Goal: Task Accomplishment & Management: Complete application form

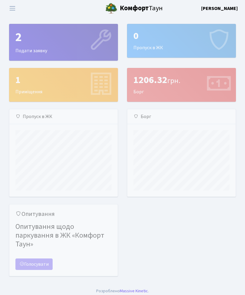
scroll to position [87, 108]
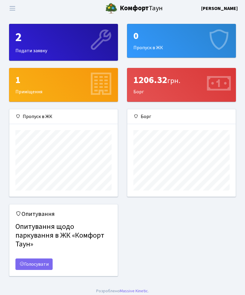
click at [215, 11] on b "[PERSON_NAME] [PERSON_NAME] В." at bounding box center [219, 8] width 37 height 7
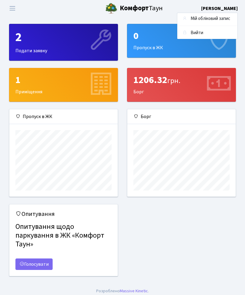
click at [12, 11] on span "Переключити навігацію" at bounding box center [12, 8] width 9 height 7
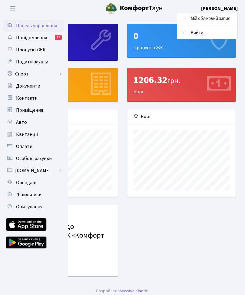
click at [25, 124] on span "Авто" at bounding box center [21, 122] width 11 height 7
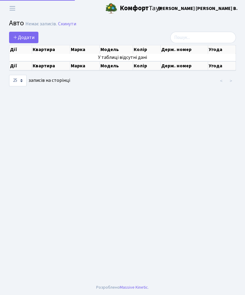
select select "25"
click at [24, 37] on span "Додати" at bounding box center [23, 37] width 21 height 7
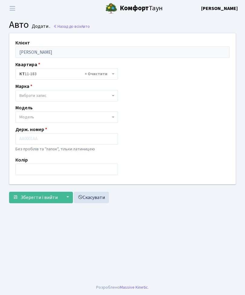
click at [101, 94] on span "Вибрати запис" at bounding box center [64, 96] width 91 height 6
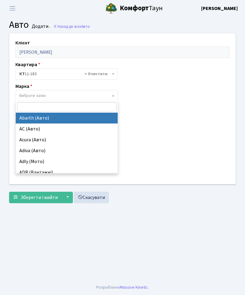
click at [51, 107] on input "search" at bounding box center [66, 106] width 99 height 9
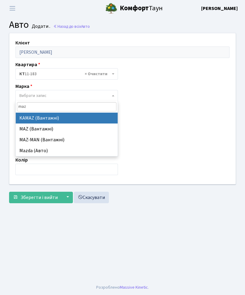
type input "mazd"
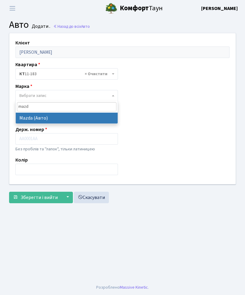
select select "87"
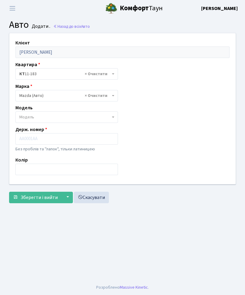
click at [63, 116] on span "Модель" at bounding box center [64, 117] width 91 height 6
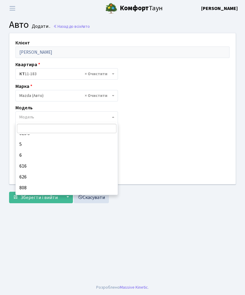
scroll to position [104, 0]
select select "2765"
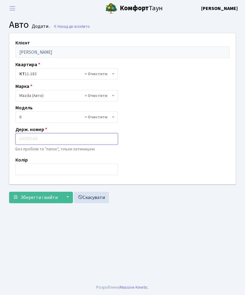
click at [60, 139] on input "text" at bounding box center [66, 138] width 102 height 11
click at [42, 138] on input "KA" at bounding box center [66, 138] width 102 height 11
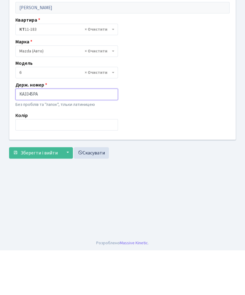
type input "KA3345PA"
click at [53, 194] on span "Зберегти і вийти" at bounding box center [39, 197] width 37 height 7
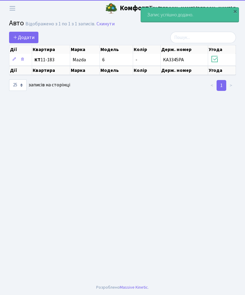
select select "25"
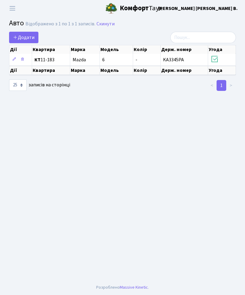
click at [9, 11] on span "Переключити навігацію" at bounding box center [12, 8] width 9 height 7
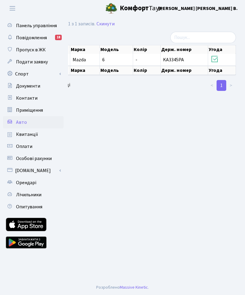
click at [33, 182] on span "Орендарі" at bounding box center [26, 182] width 20 height 7
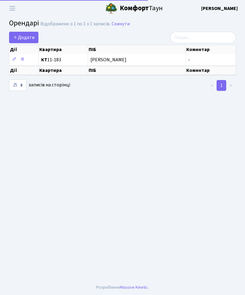
select select "25"
click at [20, 61] on icon at bounding box center [22, 59] width 4 height 4
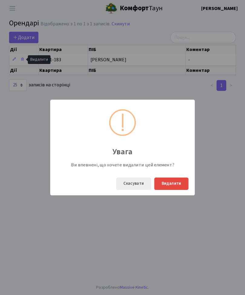
click at [175, 188] on button "Видалити" at bounding box center [171, 184] width 34 height 12
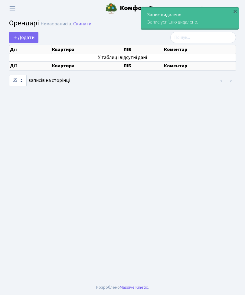
click at [237, 8] on div "×" at bounding box center [235, 11] width 6 height 6
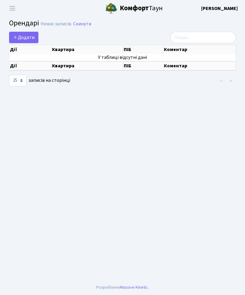
click at [15, 10] on span "Переключити навігацію" at bounding box center [12, 8] width 9 height 7
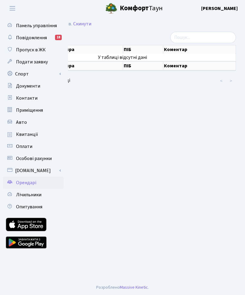
click at [144, 132] on main "Admin Орендарі Список [PERSON_NAME] записів. Скинути Додати Дії Квартира ПІБ Ко…" at bounding box center [122, 148] width 245 height 263
click at [134, 120] on main "Admin Орендарі Список [PERSON_NAME] записів. Скинути Додати Дії Квартира ПІБ Ко…" at bounding box center [122, 148] width 245 height 263
click at [116, 32] on div "Додати" at bounding box center [83, 37] width 148 height 11
click at [28, 124] on link "Авто" at bounding box center [33, 122] width 60 height 12
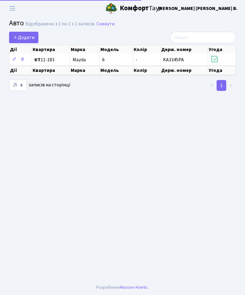
select select "25"
click at [14, 12] on button "Переключити навігацію" at bounding box center [12, 8] width 15 height 10
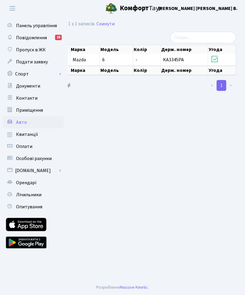
click at [37, 183] on link "Орендарі" at bounding box center [33, 183] width 60 height 12
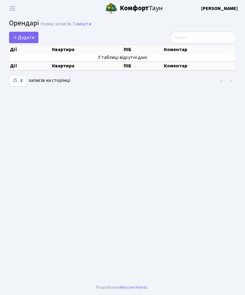
select select "25"
click at [22, 36] on span "Додати" at bounding box center [23, 37] width 21 height 7
